Goal: Task Accomplishment & Management: Manage account settings

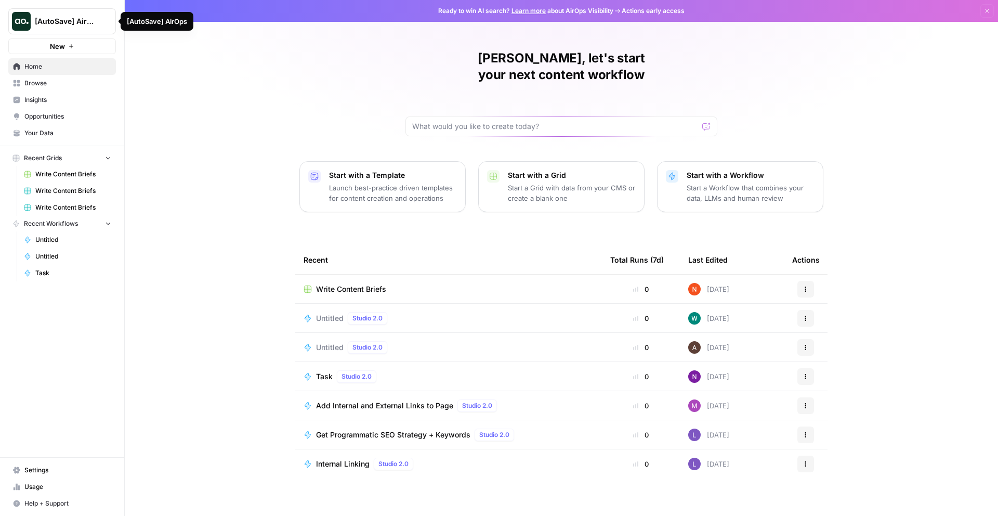
click at [54, 42] on span "New" at bounding box center [57, 46] width 15 height 10
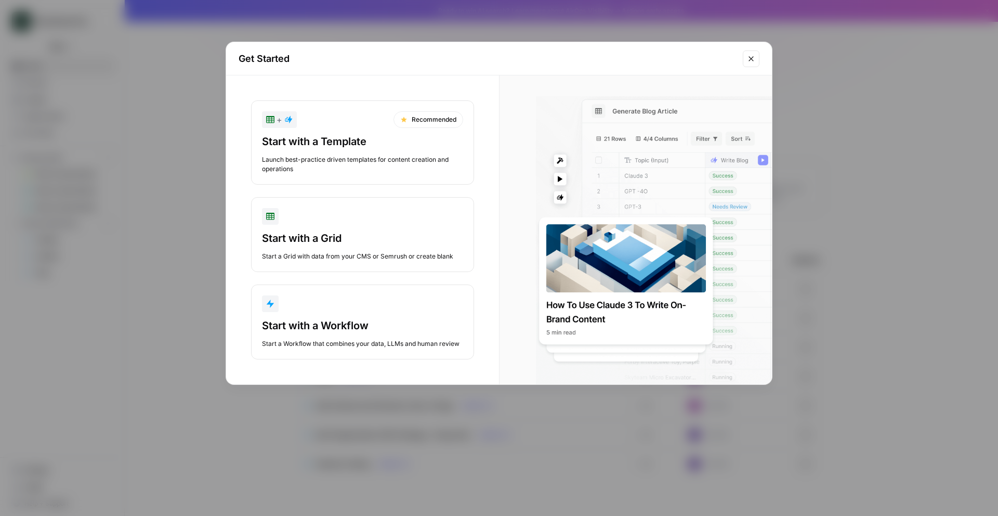
click at [83, 73] on div "Get Started + Recommended Start with a Template Launch best-practice driven tem…" at bounding box center [499, 258] width 998 height 516
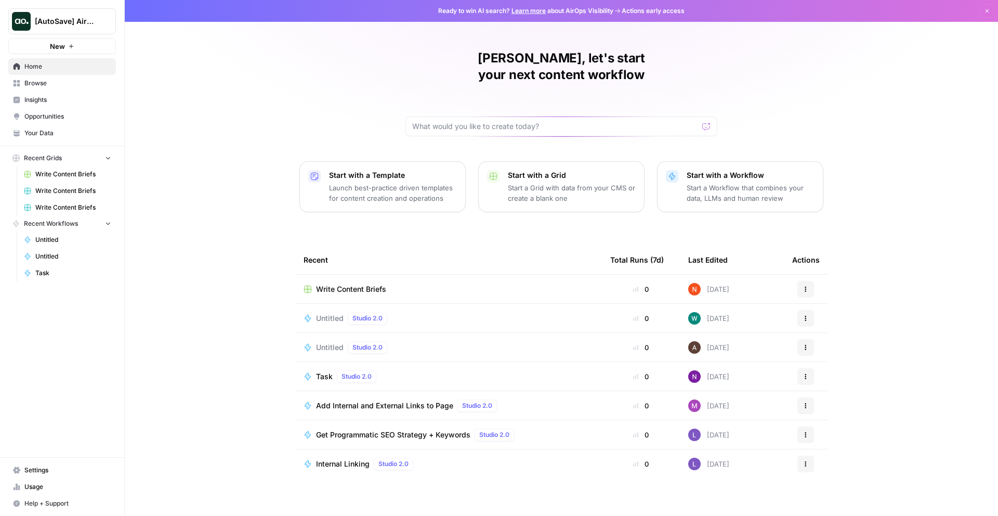
click at [59, 22] on span "[AutoSave] AirOps" at bounding box center [66, 21] width 63 height 10
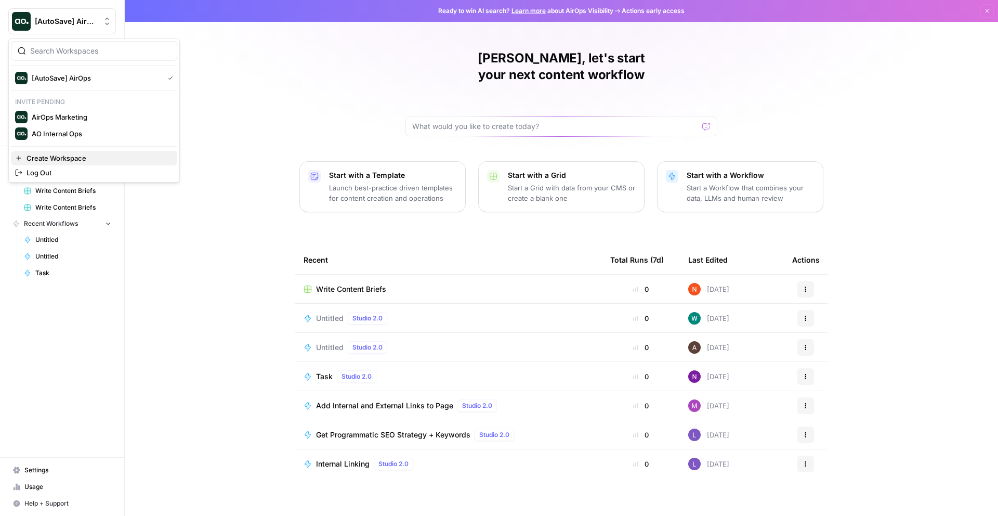
click at [79, 159] on span "Create Workspace" at bounding box center [98, 158] width 142 height 10
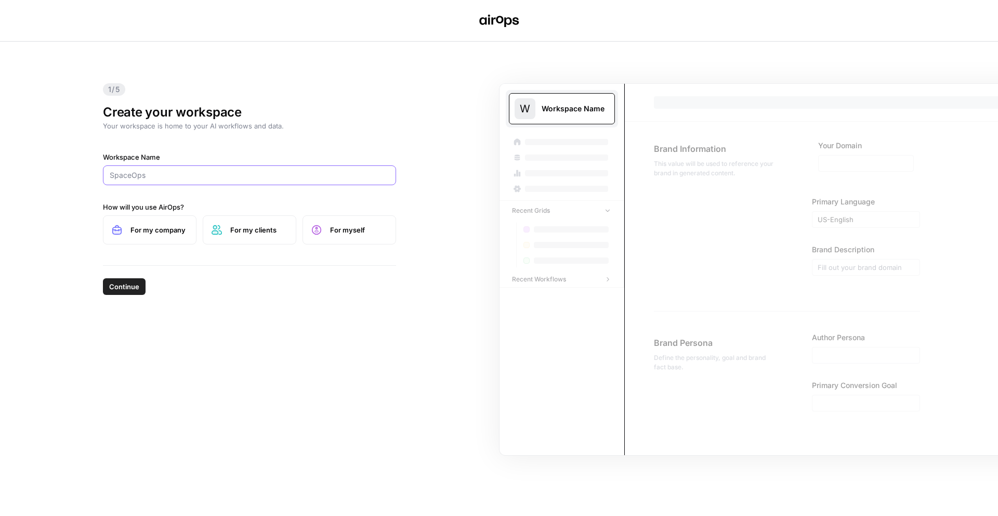
click at [178, 176] on input "Workspace Name" at bounding box center [250, 175] width 280 height 10
type input "A"
type input "DG - DEMO"
click at [173, 240] on label "For my company" at bounding box center [150, 229] width 94 height 29
click at [121, 289] on span "Continue" at bounding box center [124, 286] width 30 height 10
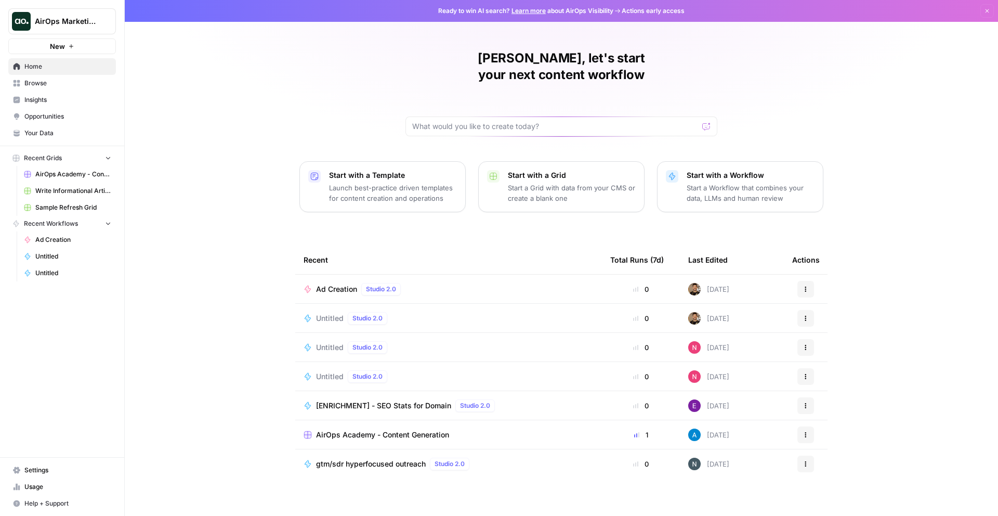
click at [47, 21] on span "AirOps Marketing" at bounding box center [66, 21] width 63 height 10
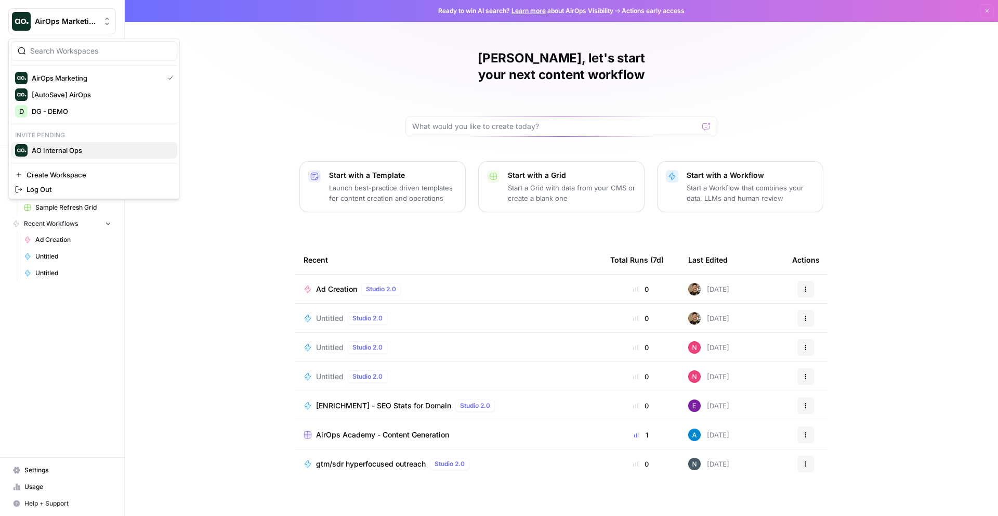
click at [92, 154] on span "AO Internal Ops" at bounding box center [100, 150] width 137 height 10
